Goal: Task Accomplishment & Management: Complete application form

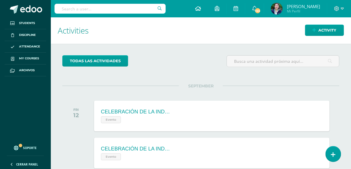
click at [208, 11] on link at bounding box center [198, 8] width 20 height 17
click at [201, 7] on icon at bounding box center [198, 8] width 6 height 5
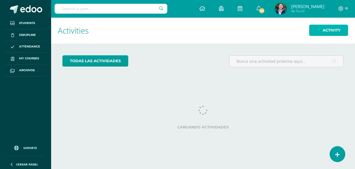
click at [328, 29] on span "Activity" at bounding box center [332, 30] width 18 height 11
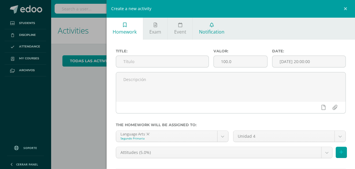
click at [217, 31] on span "Notification" at bounding box center [211, 32] width 25 height 6
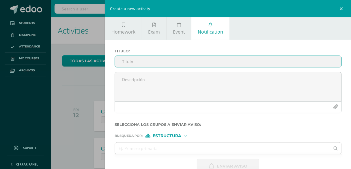
click at [168, 60] on input "Titulo :" at bounding box center [228, 61] width 227 height 11
type input "I"
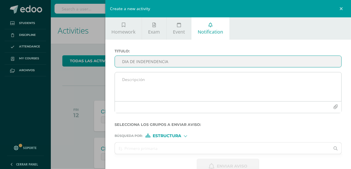
type input "DIA DE INDEPENDENCIA"
click at [199, 75] on textarea at bounding box center [228, 86] width 227 height 29
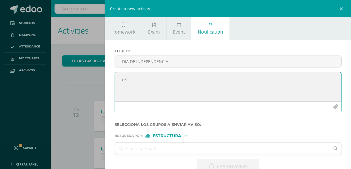
type textarea "e"
click at [241, 80] on textarea "Estimados papitos favor tomar en cuenta la siguiente informacion adjuntda" at bounding box center [228, 86] width 227 height 29
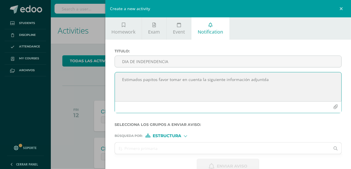
click at [255, 81] on textarea "Estimados papitos favor tomar en cuenta la siguiente información adjuntda" at bounding box center [228, 86] width 227 height 29
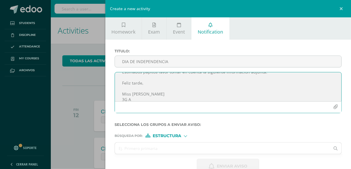
click at [334, 108] on icon "button" at bounding box center [335, 106] width 5 height 5
click at [333, 106] on icon "button" at bounding box center [335, 106] width 5 height 5
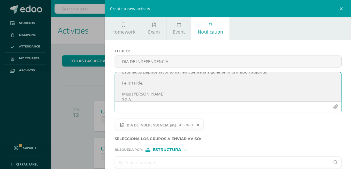
click at [154, 85] on textarea "Estimados papitos favor tomar en cuenta la siguiente información adjunta. Feliz…" at bounding box center [228, 86] width 227 height 29
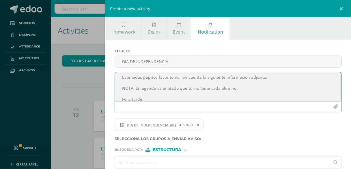
scroll to position [0, 0]
click at [198, 89] on textarea "Estimados papitos favor tomar en cuenta la siguiente información adjunta. NOTA:…" at bounding box center [228, 86] width 227 height 29
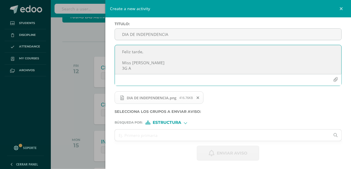
scroll to position [46, 0]
type textarea "Estimados papitos favor tomar en cuenta la siguiente información adjunta. NOTA:…"
click at [171, 135] on input "text" at bounding box center [222, 134] width 215 height 11
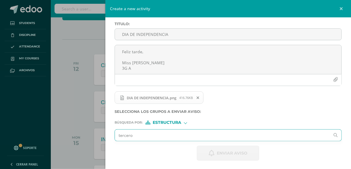
type input "tercero a"
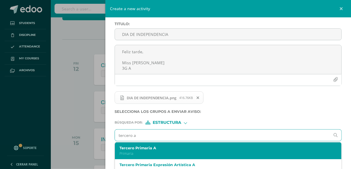
click at [180, 152] on p "Primaria" at bounding box center [224, 153] width 208 height 5
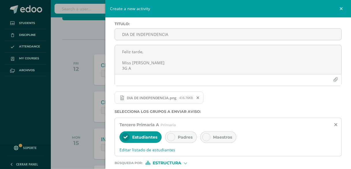
click at [192, 135] on div "Padres" at bounding box center [181, 137] width 32 height 12
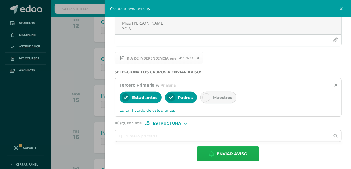
scroll to position [92, 0]
click at [229, 155] on span "Enviar aviso" at bounding box center [232, 153] width 31 height 14
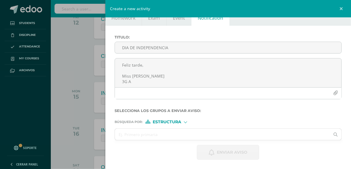
scroll to position [13, 0]
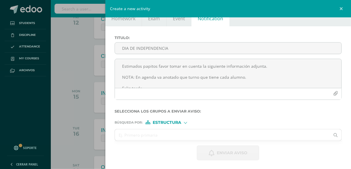
click at [76, 36] on div "Create a new activity Homework Exam Event Notification Title: Valor: 100.0 Date…" at bounding box center [175, 84] width 351 height 169
